Goal: Task Accomplishment & Management: Complete application form

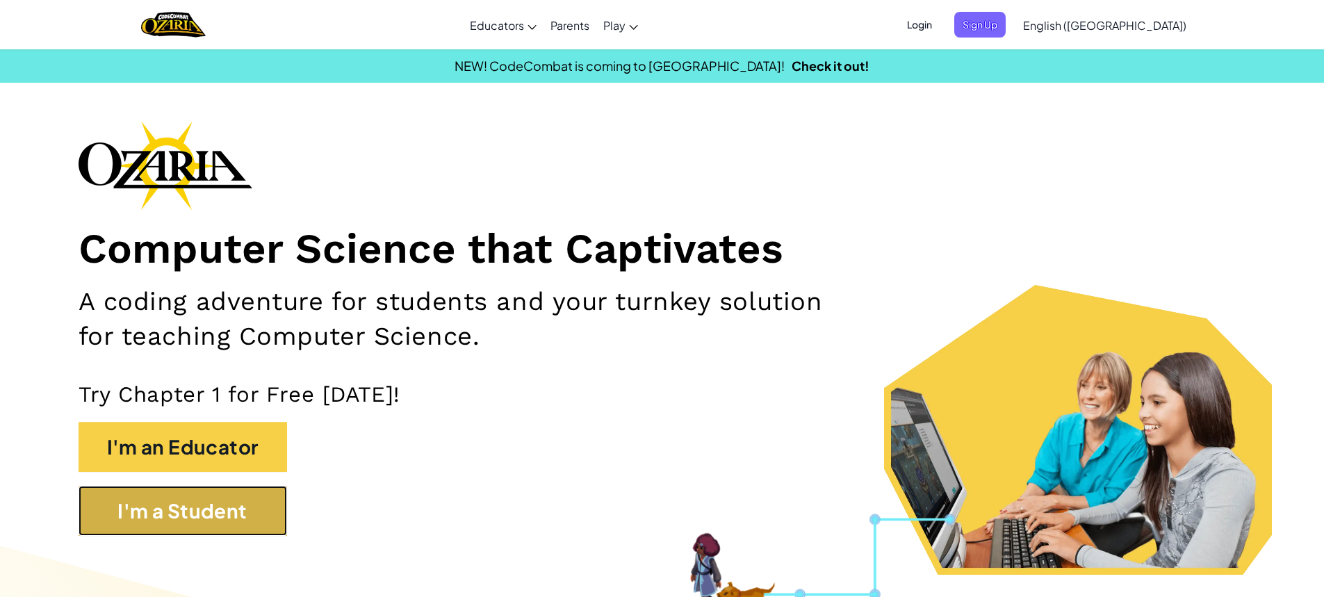
click at [255, 499] on button "I'm a Student" at bounding box center [183, 511] width 209 height 50
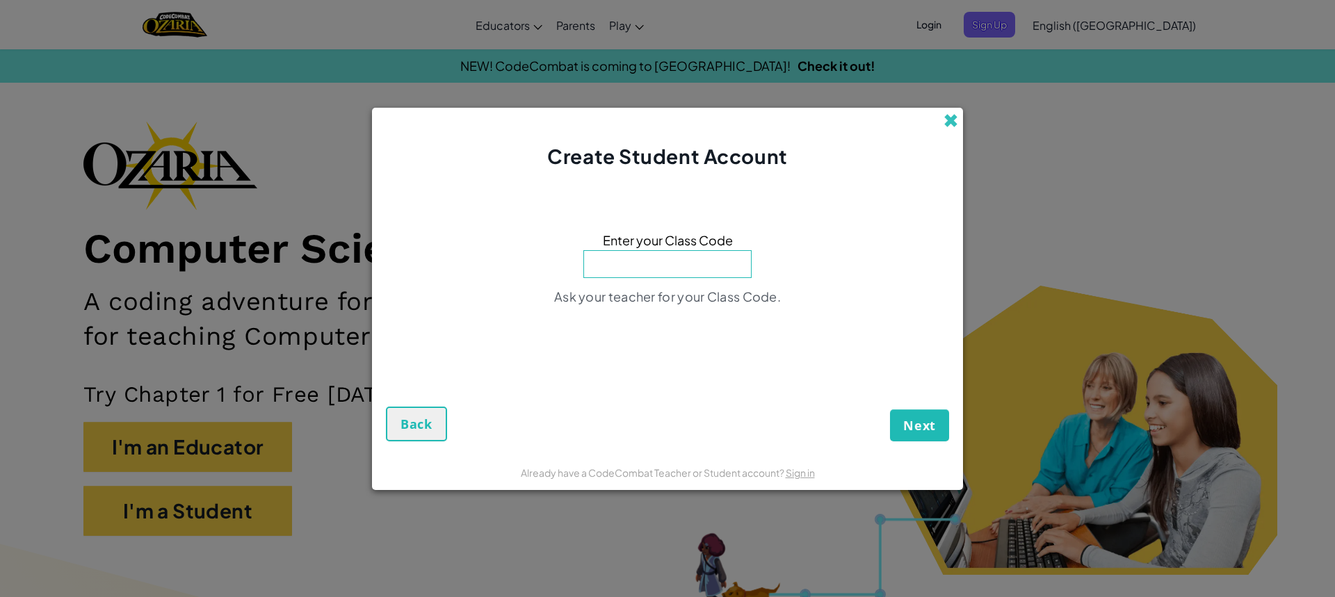
click at [945, 124] on span at bounding box center [950, 120] width 15 height 15
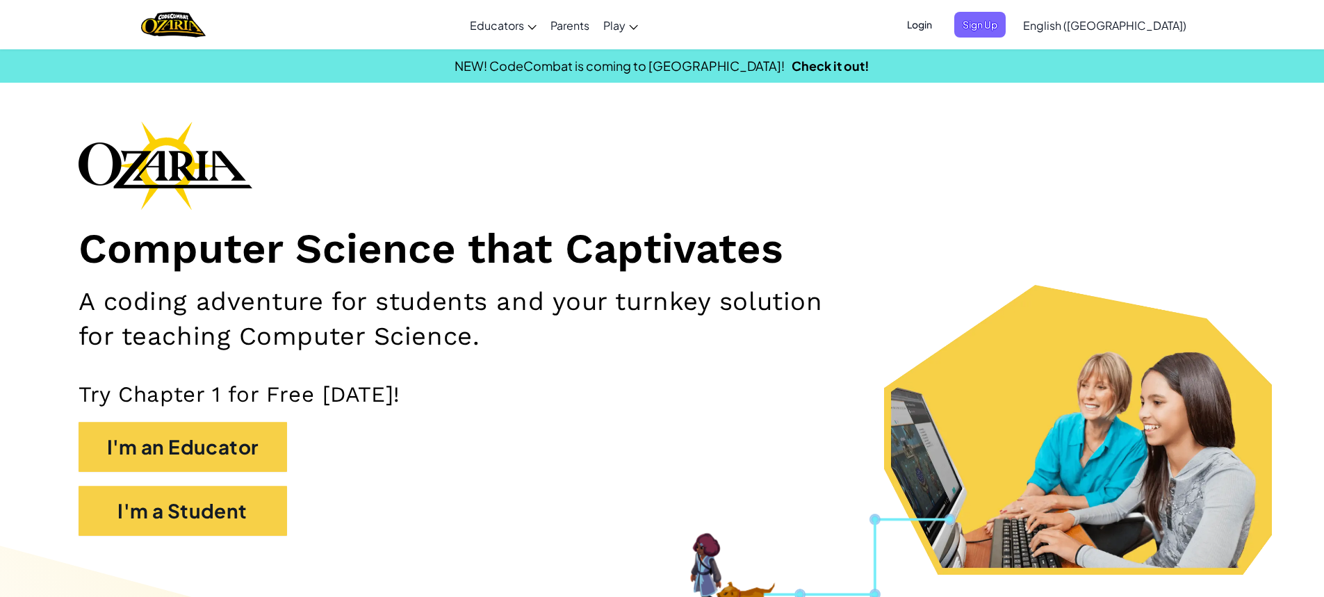
click at [941, 16] on span "Login" at bounding box center [920, 25] width 42 height 26
